Goal: Check status: Check status

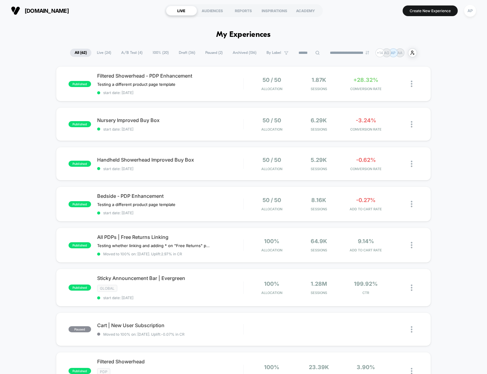
click at [158, 54] on span "100% ( 20 )" at bounding box center [160, 53] width 25 height 8
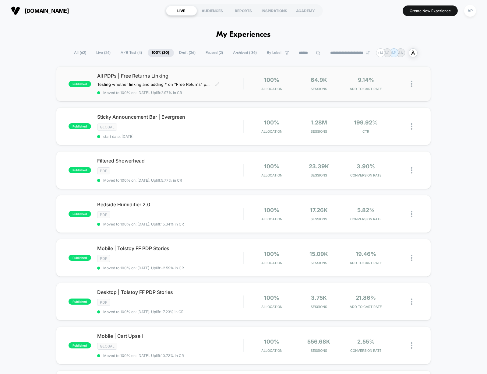
click at [205, 75] on span "All PDPs | Free Returns Linking" at bounding box center [170, 76] width 146 height 6
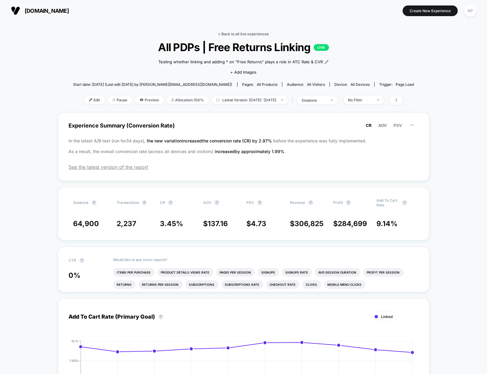
click at [224, 35] on link "< Back to all live experiences" at bounding box center [243, 34] width 51 height 5
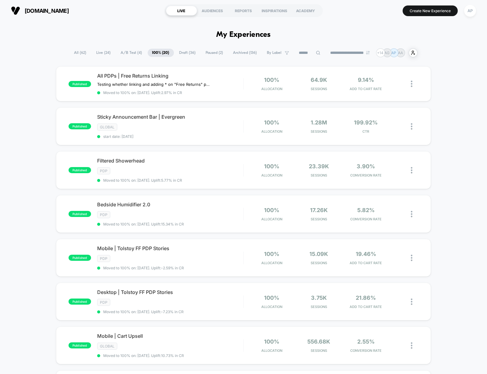
click at [121, 52] on span "A/B Test ( 4 )" at bounding box center [131, 53] width 30 height 8
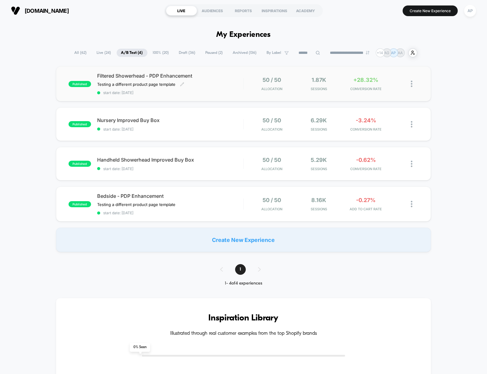
click at [215, 89] on div "Filtered Showerhead - PDP Enhancement Testing a different product page template…" at bounding box center [170, 84] width 146 height 22
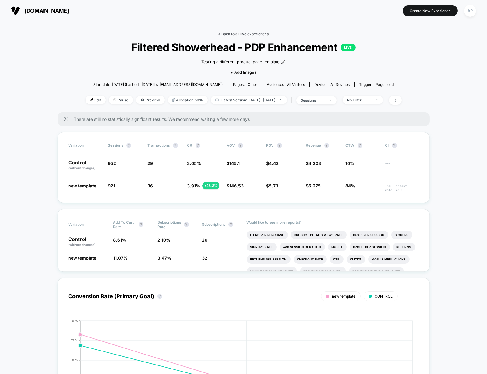
click at [235, 37] on div "< Back to all live experiences Filtered Showerhead - PDP Enhancement LIVE Testi…" at bounding box center [244, 72] width 316 height 81
click at [235, 35] on link "< Back to all live experiences" at bounding box center [243, 34] width 51 height 5
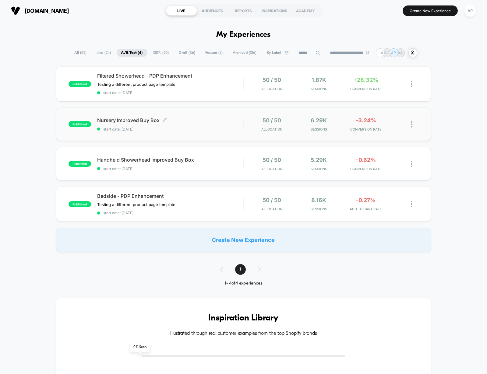
click at [220, 129] on span "start date: [DATE]" at bounding box center [170, 129] width 146 height 5
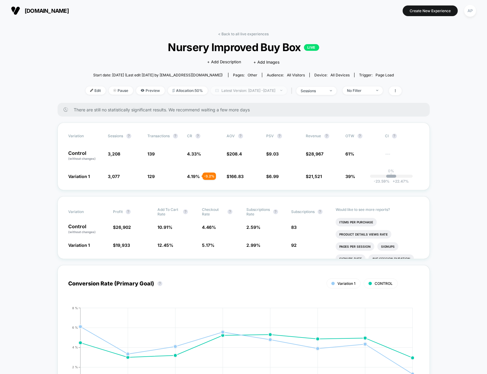
click at [223, 90] on span "Latest Version: [DATE] - [DATE]" at bounding box center [249, 90] width 76 height 8
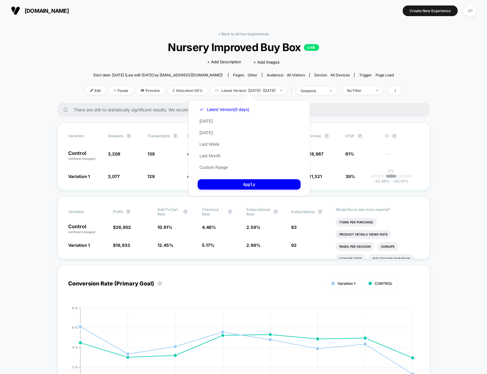
click at [218, 165] on button "Custom Range" at bounding box center [214, 167] width 32 height 5
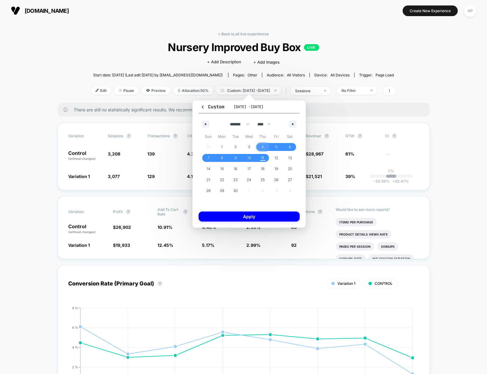
drag, startPoint x: 261, startPoint y: 145, endPoint x: 257, endPoint y: 149, distance: 6.3
click at [261, 145] on span "4" at bounding box center [262, 147] width 2 height 11
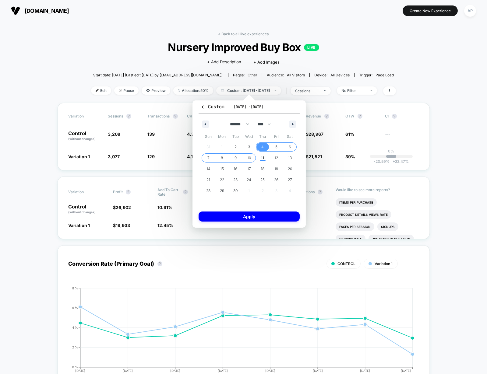
drag, startPoint x: 249, startPoint y: 157, endPoint x: 256, endPoint y: 174, distance: 17.9
click at [249, 157] on span "10" at bounding box center [249, 157] width 4 height 11
click at [271, 215] on button "Apply" at bounding box center [248, 217] width 101 height 10
